Goal: Task Accomplishment & Management: Complete application form

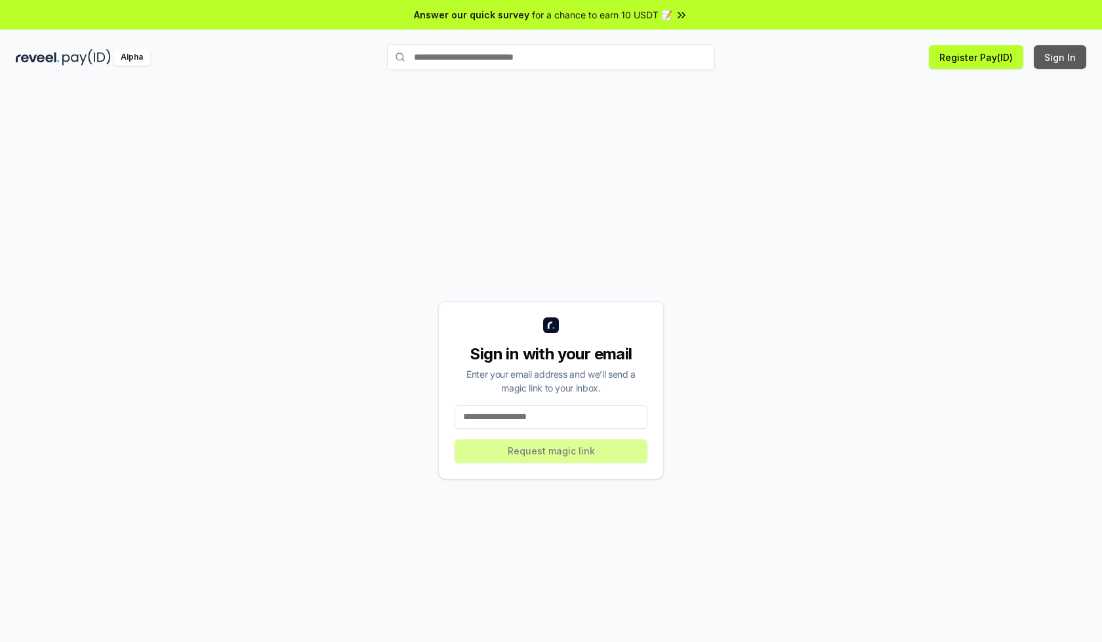
click at [1061, 57] on button "Sign In" at bounding box center [1060, 57] width 52 height 24
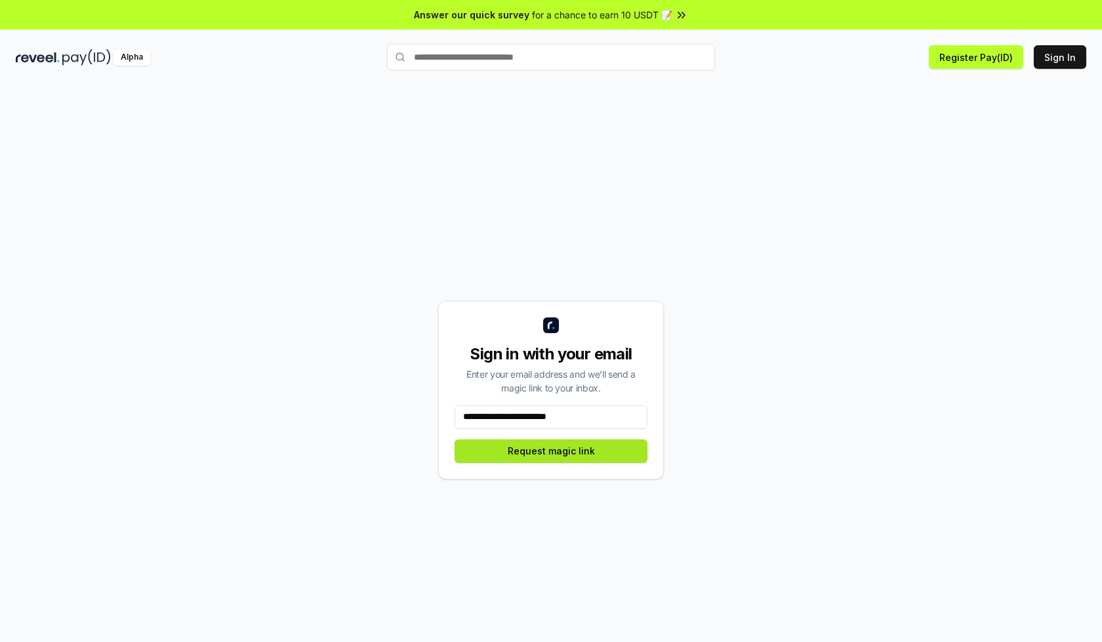
type input "**********"
click at [551, 451] on button "Request magic link" at bounding box center [551, 451] width 193 height 24
